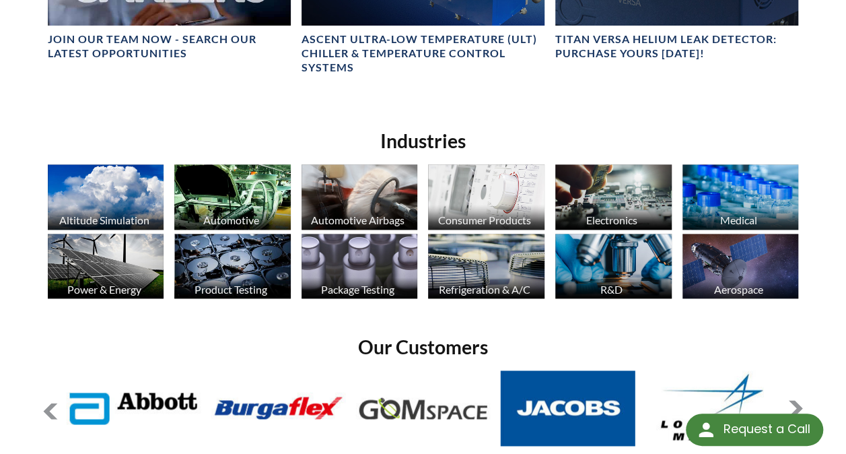
scroll to position [807, 0]
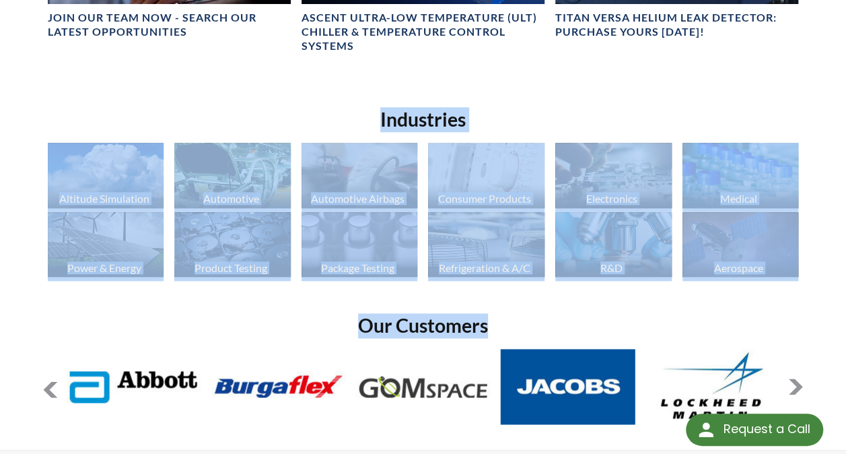
drag, startPoint x: 65, startPoint y: 105, endPoint x: 694, endPoint y: 285, distance: 653.7
click at [694, 285] on div "SHOP ONLINE FOR STANDARD VACUUM [PERSON_NAME], PUMPS, OIL AND, VACUUM PARTS & A…" at bounding box center [422, 44] width 761 height 766
drag, startPoint x: 694, startPoint y: 285, endPoint x: 559, endPoint y: 258, distance: 137.9
copy div "Industries Altitude Simulation Automotive Automotive Airbags Consumer Products …"
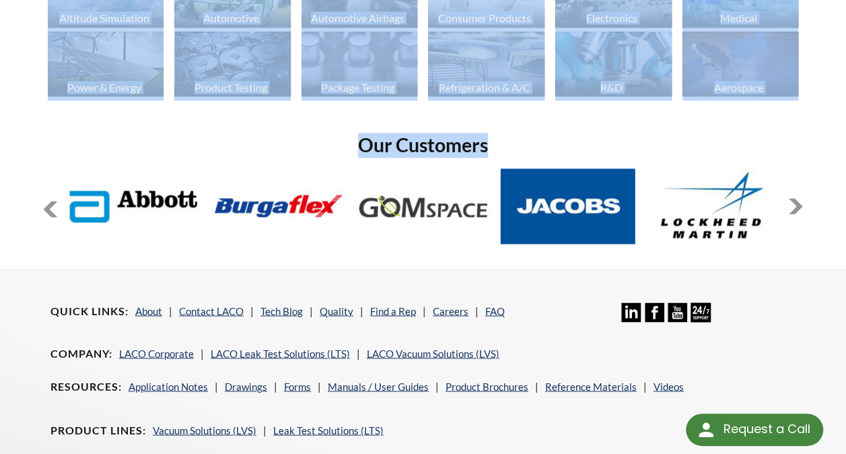
scroll to position [1009, 0]
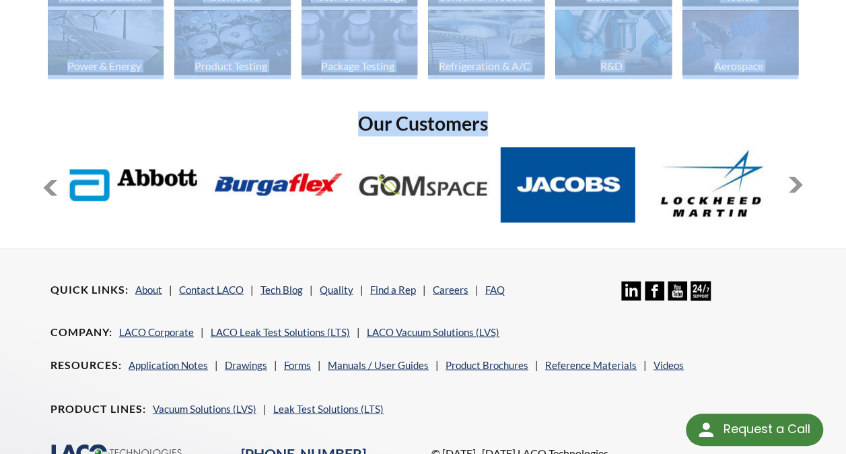
click at [795, 176] on button at bounding box center [795, 184] width 16 height 16
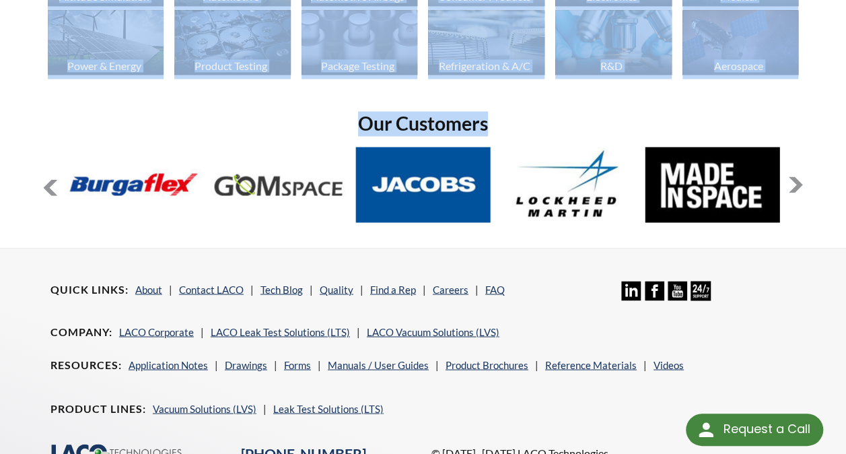
click at [795, 176] on button at bounding box center [795, 184] width 16 height 16
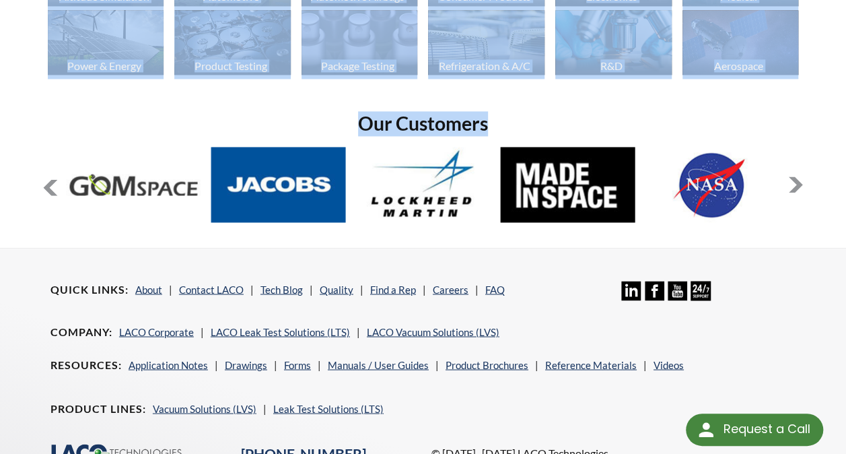
click at [795, 176] on button at bounding box center [795, 184] width 16 height 16
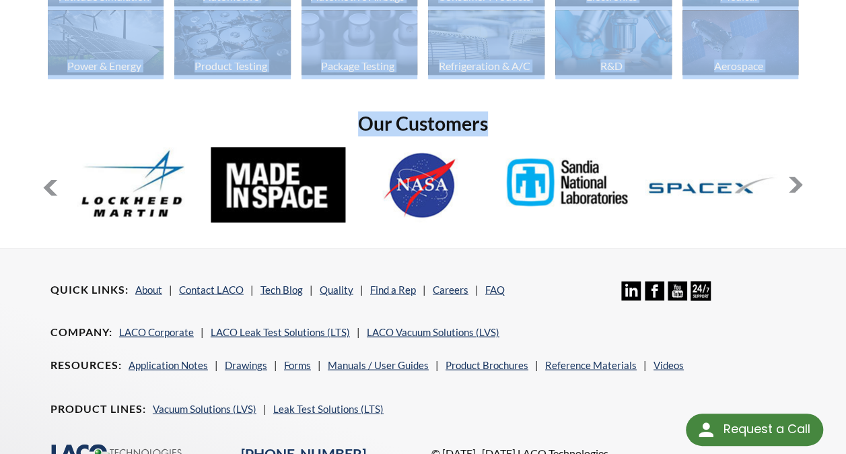
click at [795, 176] on button at bounding box center [795, 184] width 16 height 16
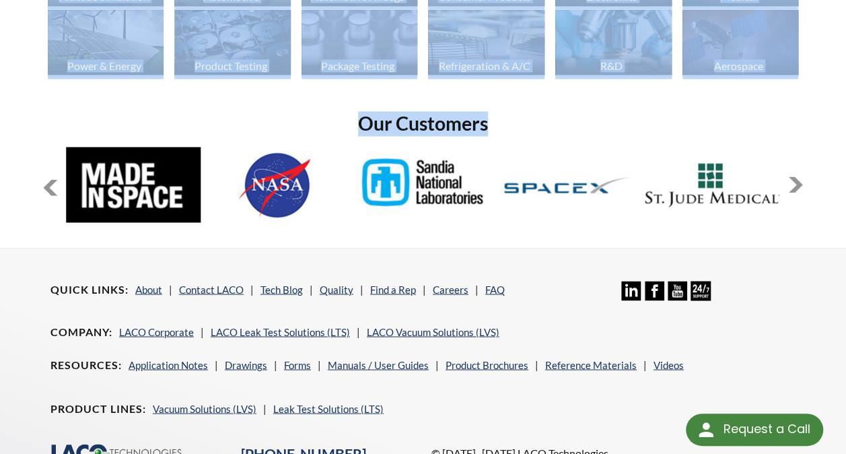
click at [795, 176] on button at bounding box center [795, 184] width 16 height 16
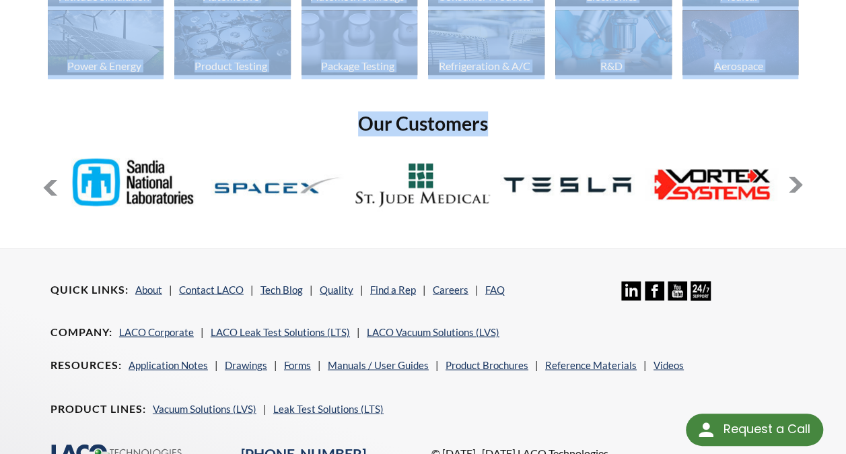
click at [795, 176] on button at bounding box center [795, 184] width 16 height 16
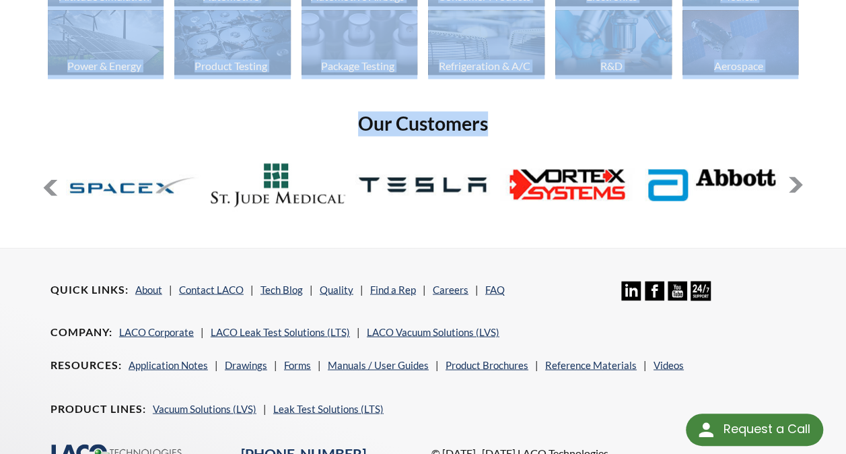
click at [794, 176] on button at bounding box center [795, 184] width 16 height 16
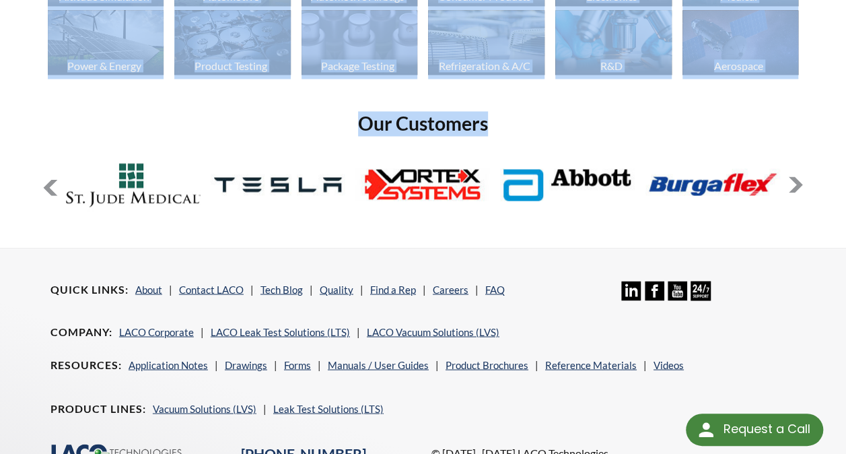
click at [794, 176] on button at bounding box center [795, 184] width 16 height 16
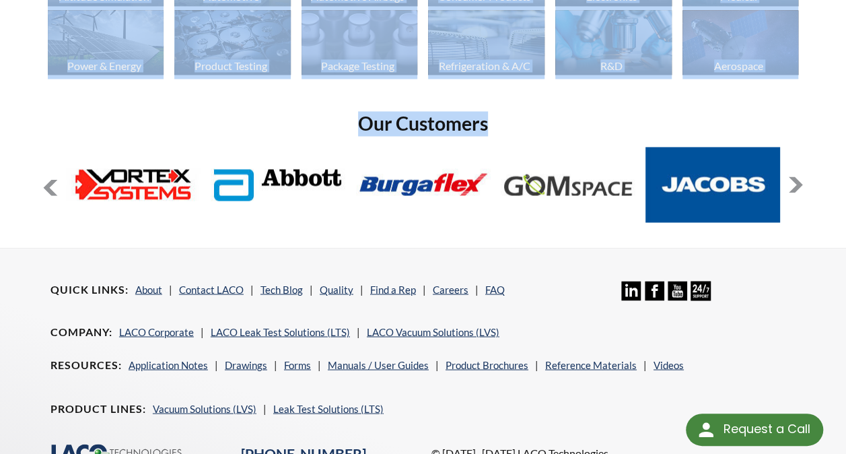
click at [794, 176] on button at bounding box center [795, 184] width 16 height 16
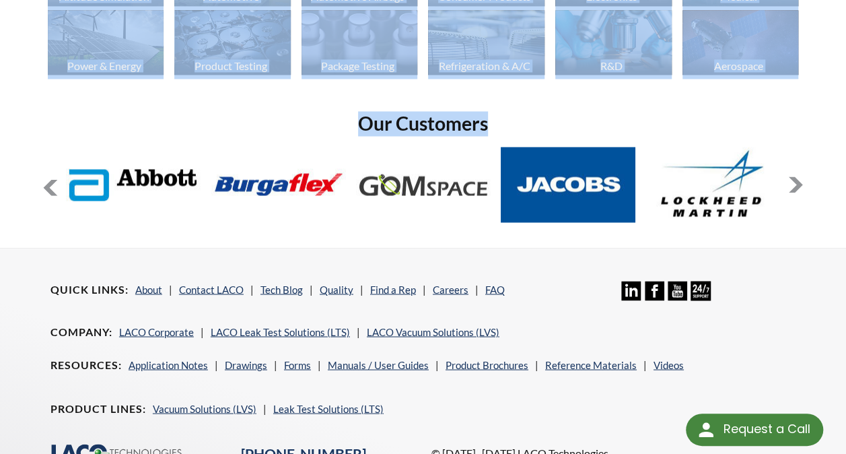
click at [794, 176] on button at bounding box center [795, 184] width 16 height 16
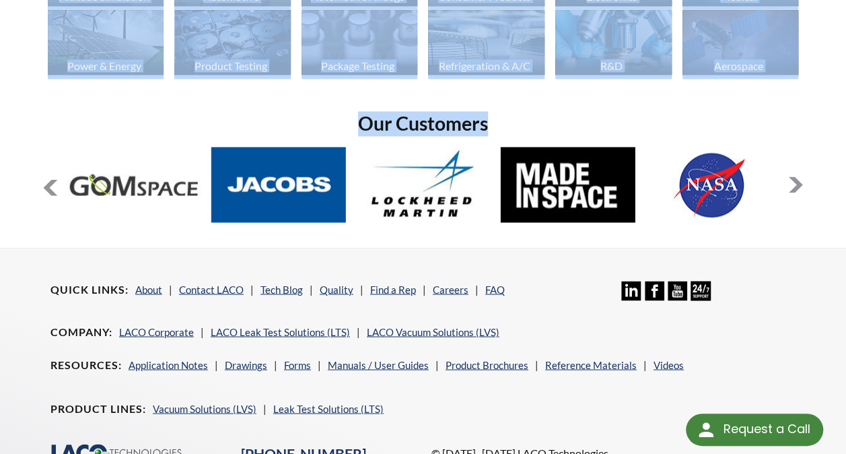
click at [794, 176] on button at bounding box center [795, 184] width 16 height 16
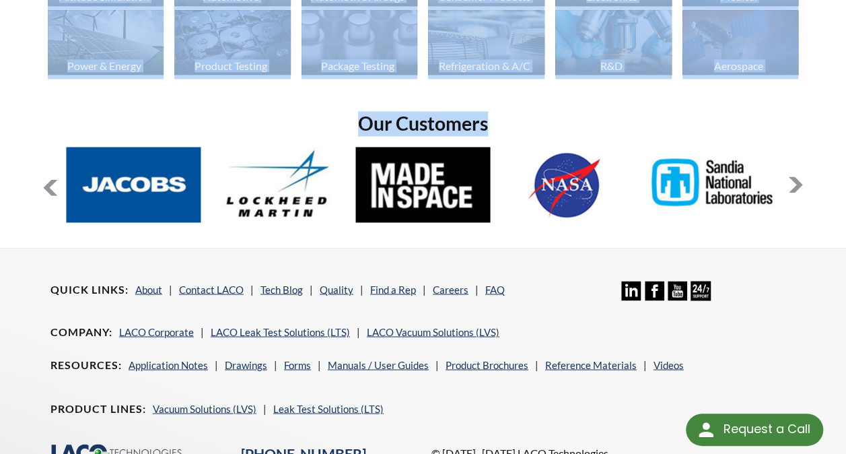
click at [793, 176] on button at bounding box center [795, 184] width 16 height 16
